Goal: Task Accomplishment & Management: Manage account settings

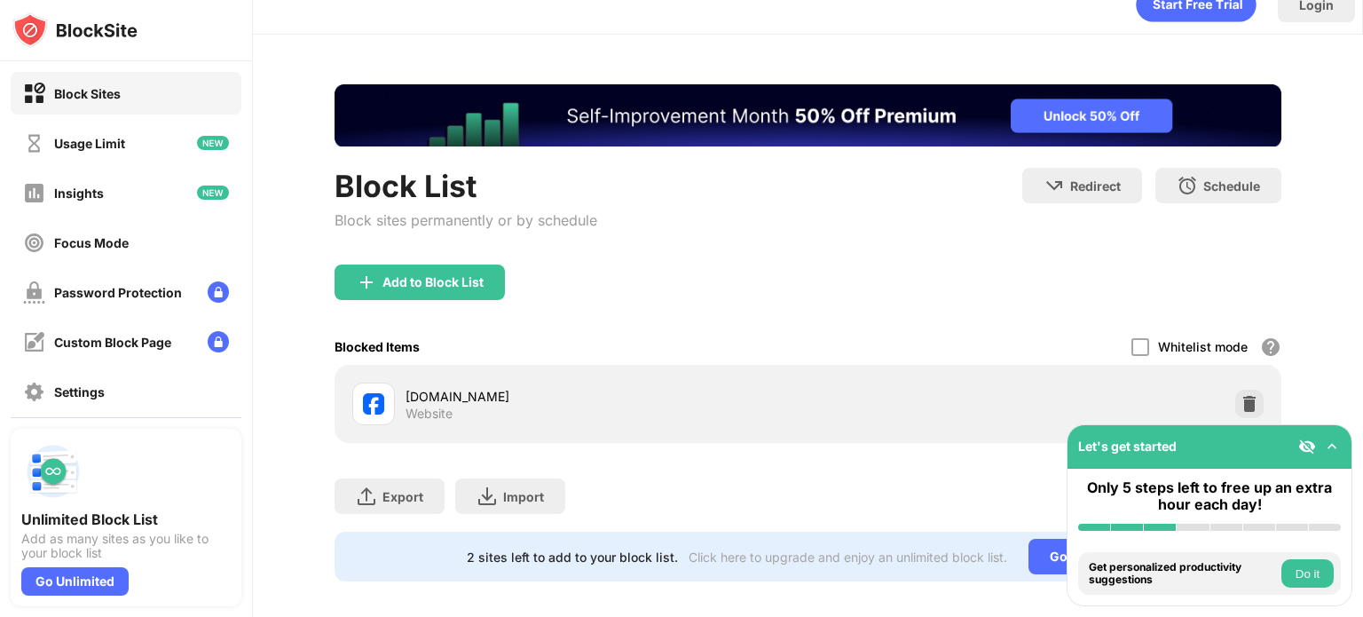
scroll to position [53, 0]
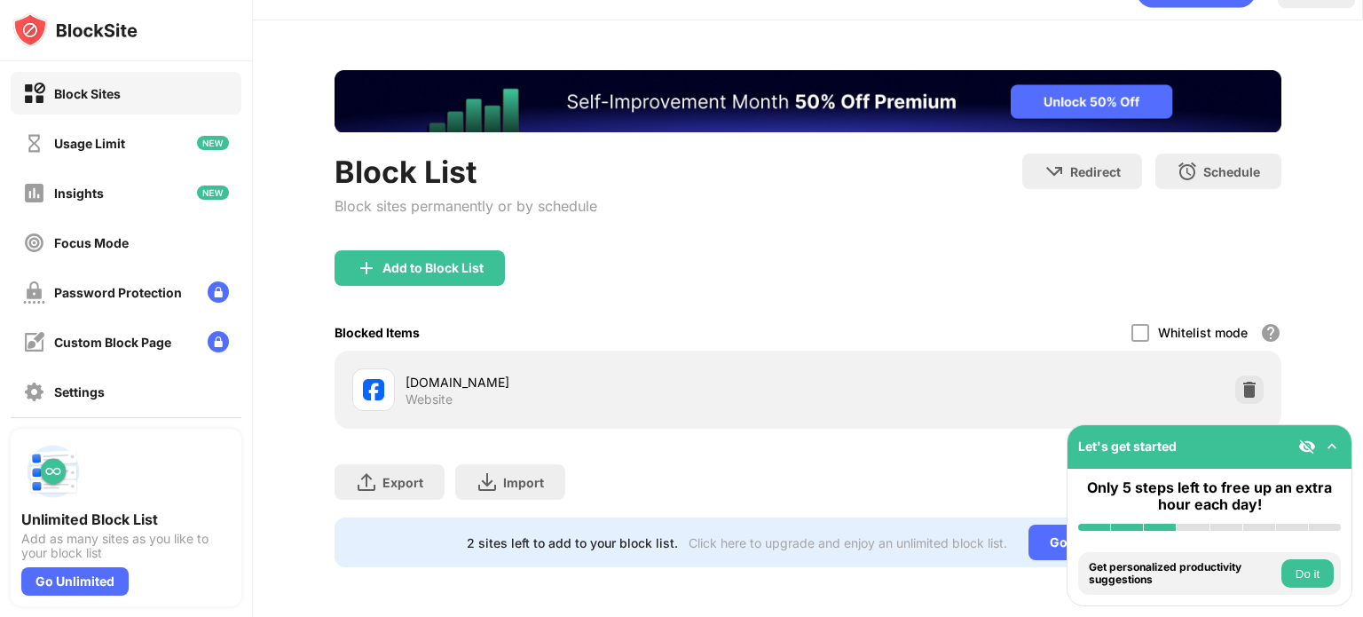
click at [1328, 448] on img at bounding box center [1332, 446] width 18 height 18
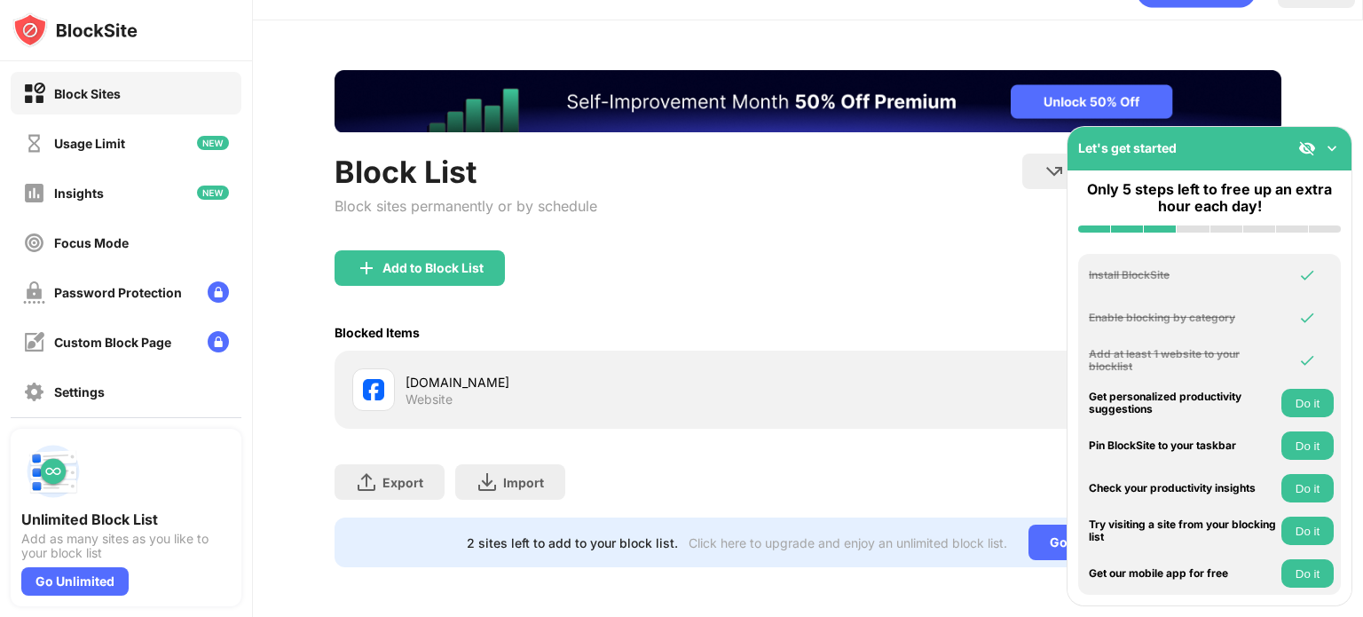
click at [1327, 142] on img at bounding box center [1332, 148] width 18 height 18
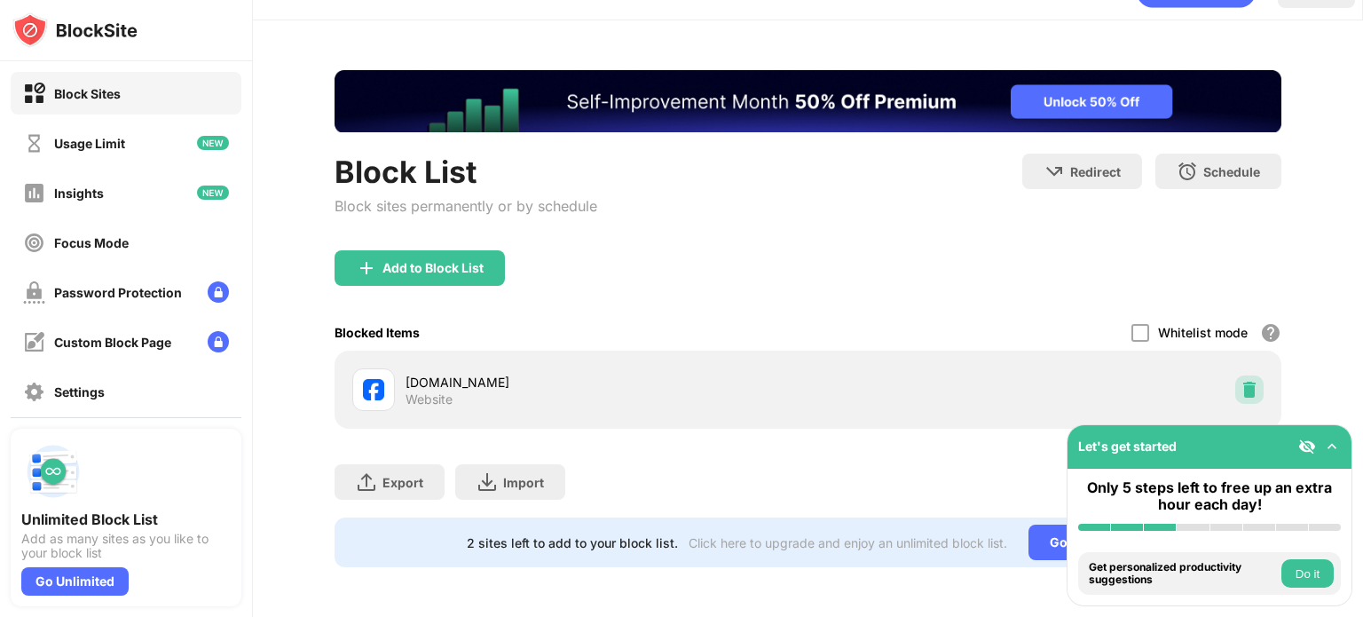
click at [1240, 381] on img at bounding box center [1249, 390] width 18 height 18
